Goal: Task Accomplishment & Management: Manage account settings

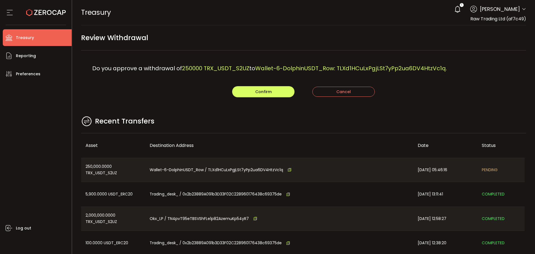
click at [189, 103] on main "Review Withdrawal Do you approve a withdrawal of 250000 TRX_USDT_S2UZ to Wallet…" at bounding box center [303, 160] width 463 height 271
click at [253, 88] on button "Confirm" at bounding box center [263, 91] width 62 height 11
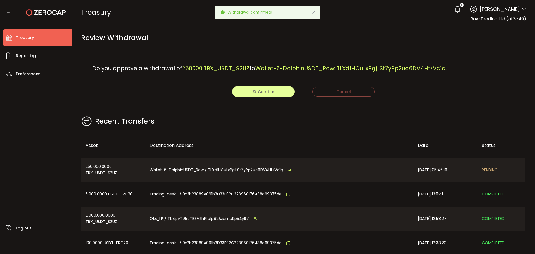
click at [314, 12] on icon at bounding box center [314, 12] width 4 height 4
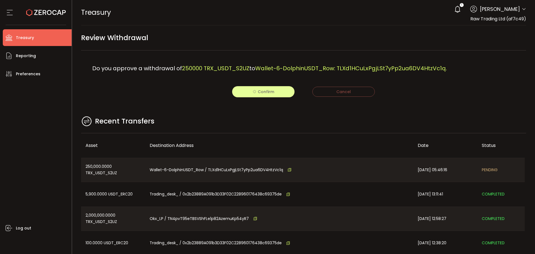
click at [55, 16] on icon at bounding box center [46, 13] width 40 height 40
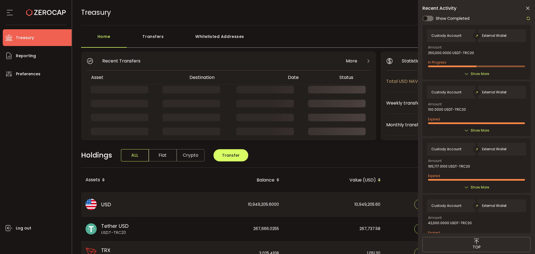
click at [525, 7] on icon at bounding box center [528, 9] width 6 height 6
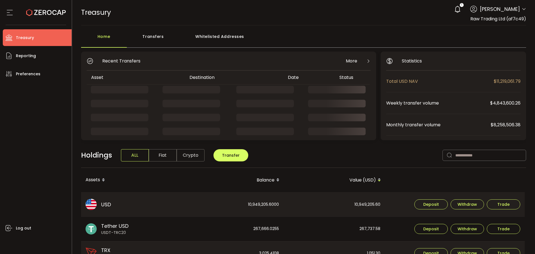
click at [526, 7] on header "PDF is being processed and will download to your computer TREASURY Buy Power $0…" at bounding box center [303, 12] width 463 height 25
